Goal: Communication & Community: Ask a question

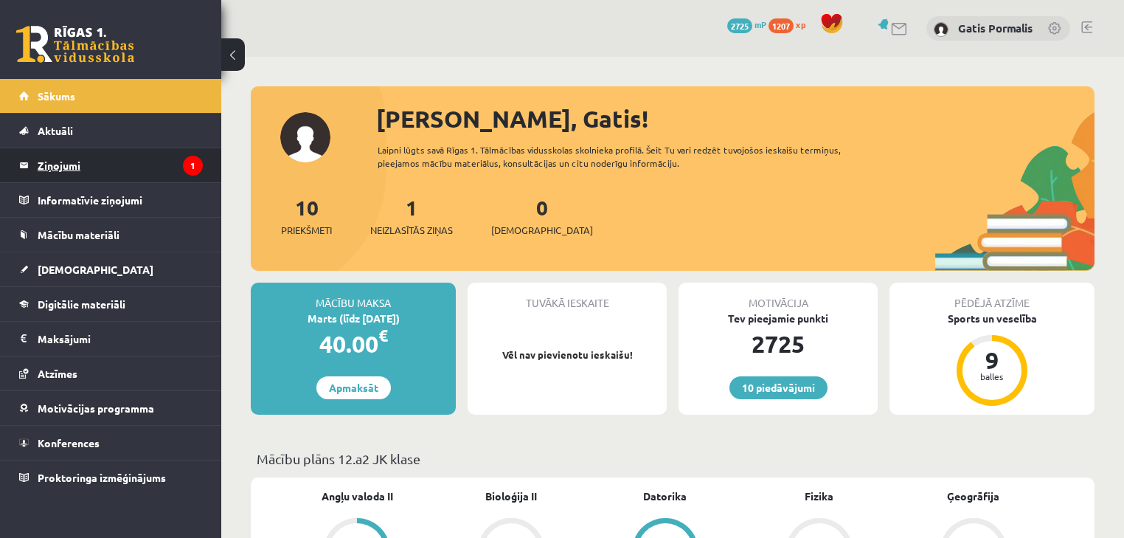
click at [183, 169] on icon "1" at bounding box center [193, 166] width 20 height 20
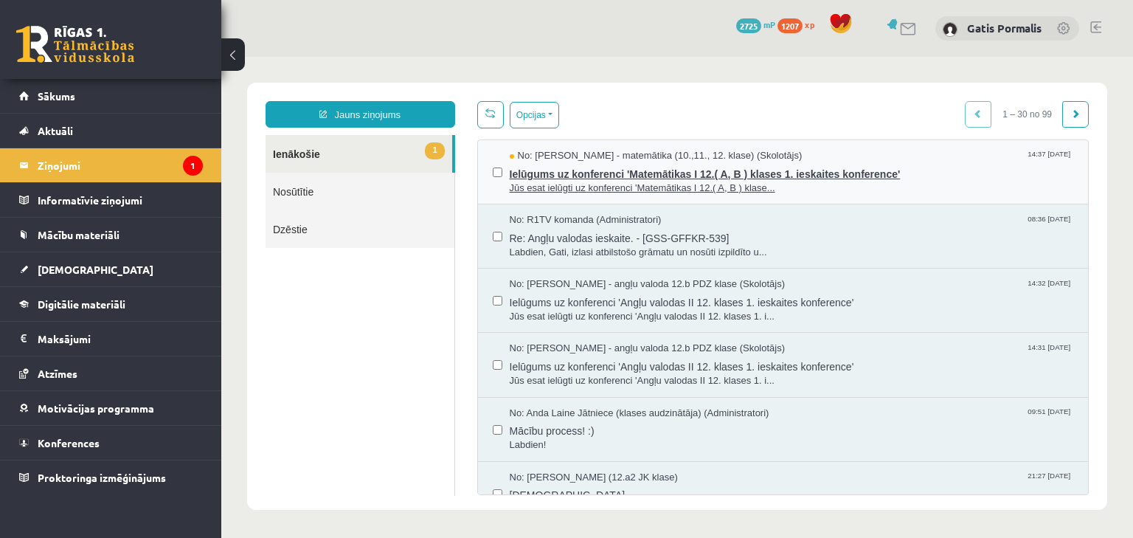
click at [639, 186] on span "Jūs esat ielūgti uz konferenci 'Matemātikas I 12.( A, B ) klase..." at bounding box center [792, 188] width 564 height 14
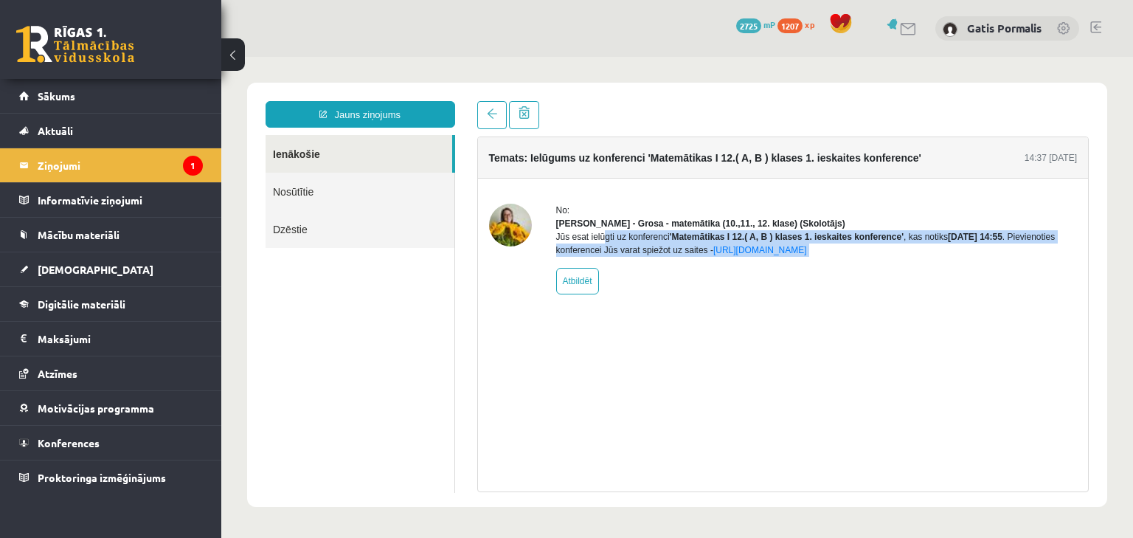
drag, startPoint x: 551, startPoint y: 251, endPoint x: 914, endPoint y: 309, distance: 368.2
click at [914, 309] on div "No: [PERSON_NAME] - matemātika (10.,11., 12. klase) (Skolotājs) Jūs esat ielūgt…" at bounding box center [783, 248] width 611 height 141
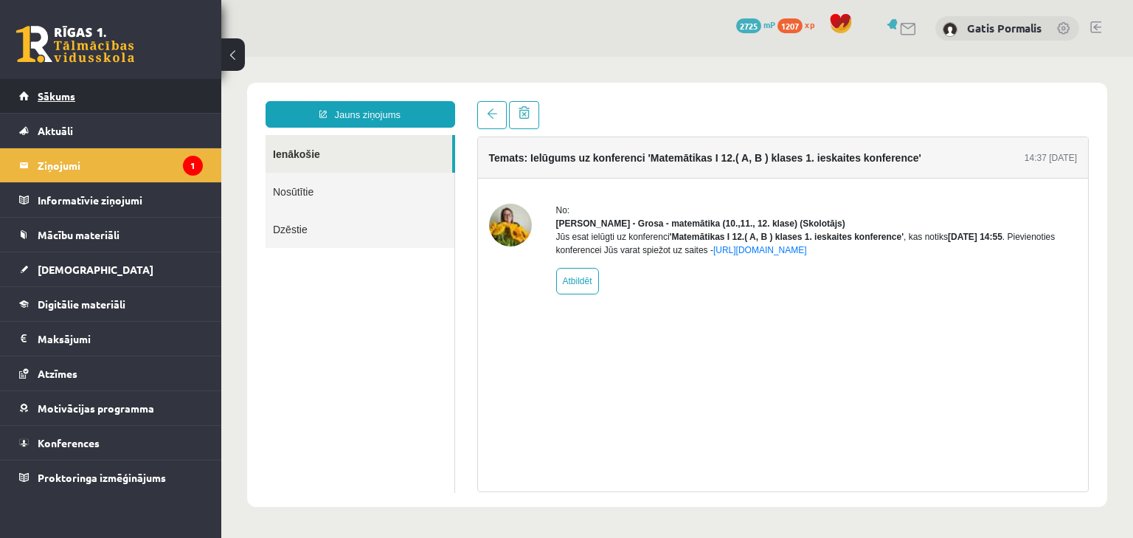
drag, startPoint x: 95, startPoint y: 49, endPoint x: 156, endPoint y: 106, distance: 83.5
click at [156, 106] on link "Sākums" at bounding box center [111, 96] width 184 height 34
